Goal: Transaction & Acquisition: Download file/media

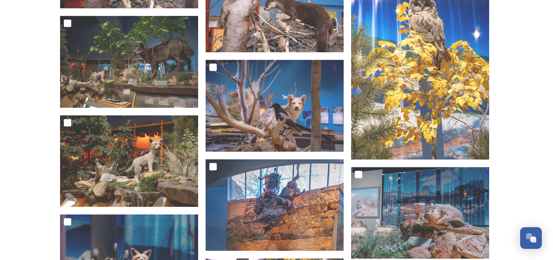
scroll to position [4808, 0]
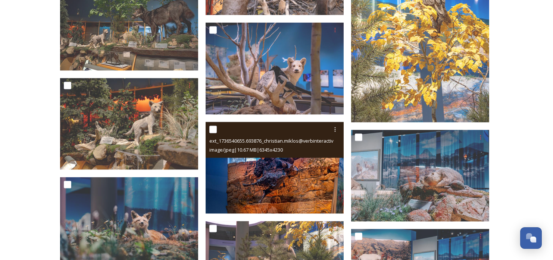
click at [313, 183] on img at bounding box center [275, 168] width 138 height 92
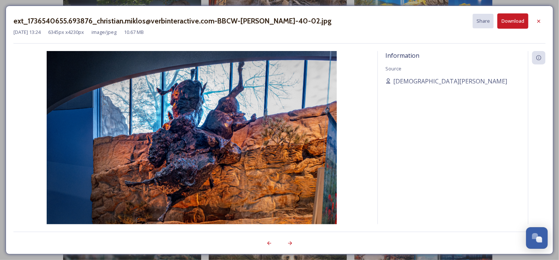
click at [514, 24] on button "Download" at bounding box center [512, 20] width 31 height 15
click at [325, 23] on div "ext_1736540655.693876_christian.miklos@verbinteractive.com-BBCW-[PERSON_NAME]-4…" at bounding box center [279, 20] width 532 height 15
click at [545, 22] on div at bounding box center [538, 21] width 13 height 13
